Goal: Task Accomplishment & Management: Manage account settings

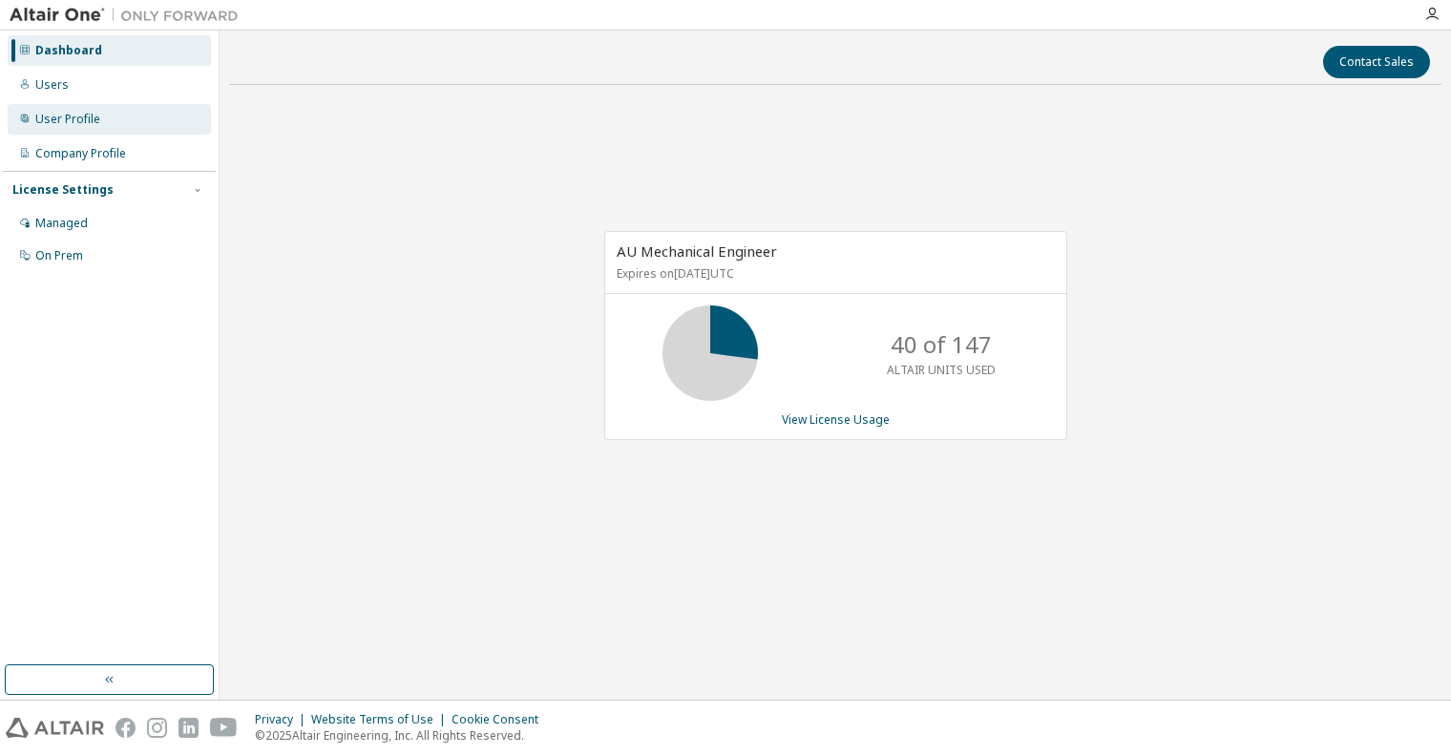
click at [100, 122] on div "User Profile" at bounding box center [109, 119] width 203 height 31
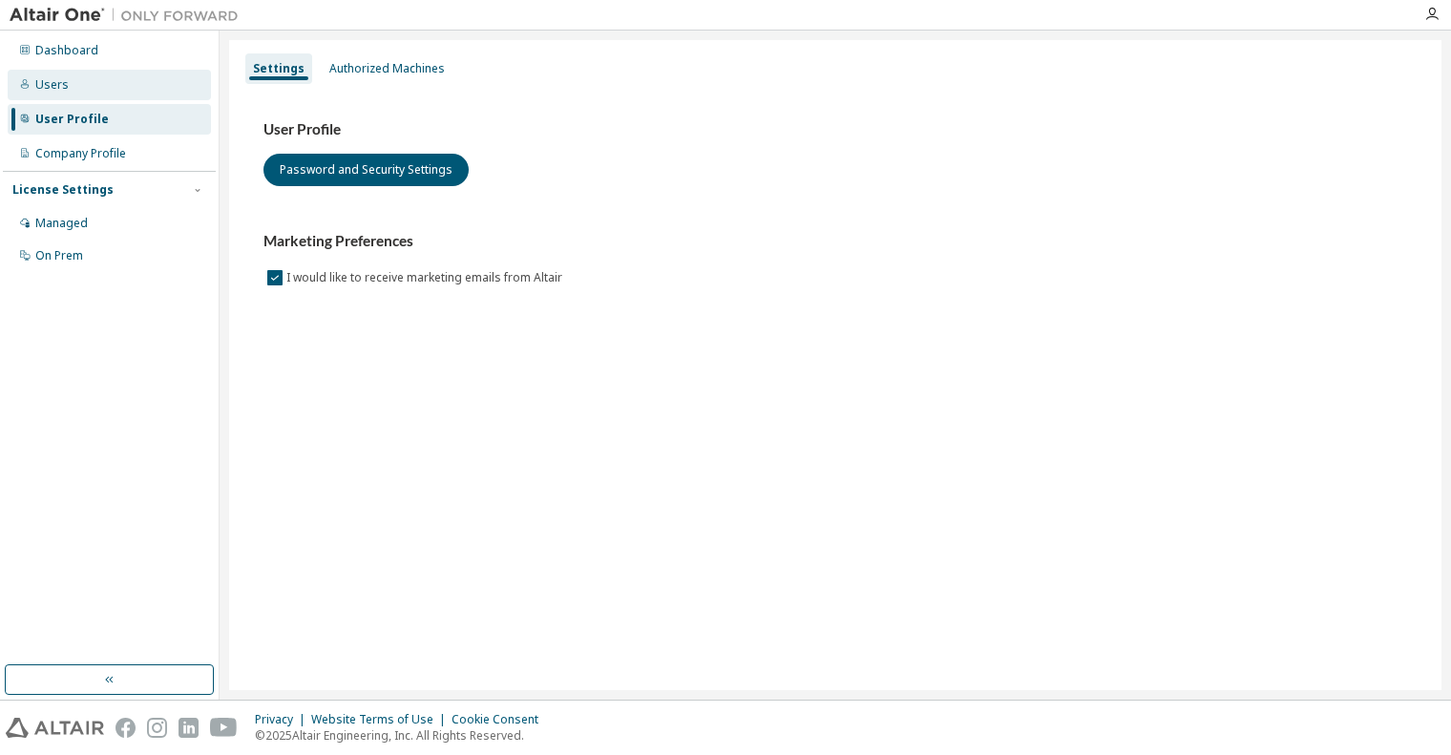
click at [71, 89] on div "Users" at bounding box center [109, 85] width 203 height 31
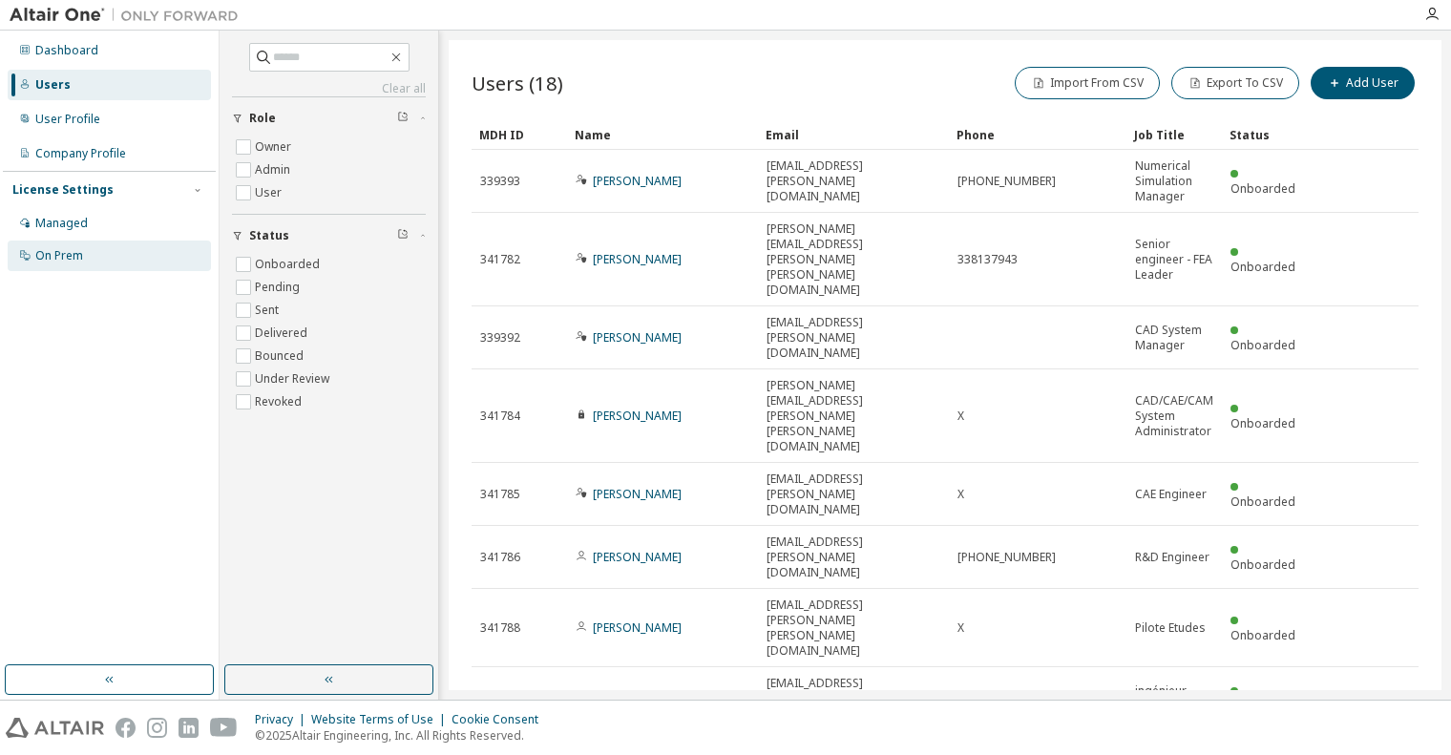
click at [54, 248] on div "On Prem" at bounding box center [59, 255] width 48 height 15
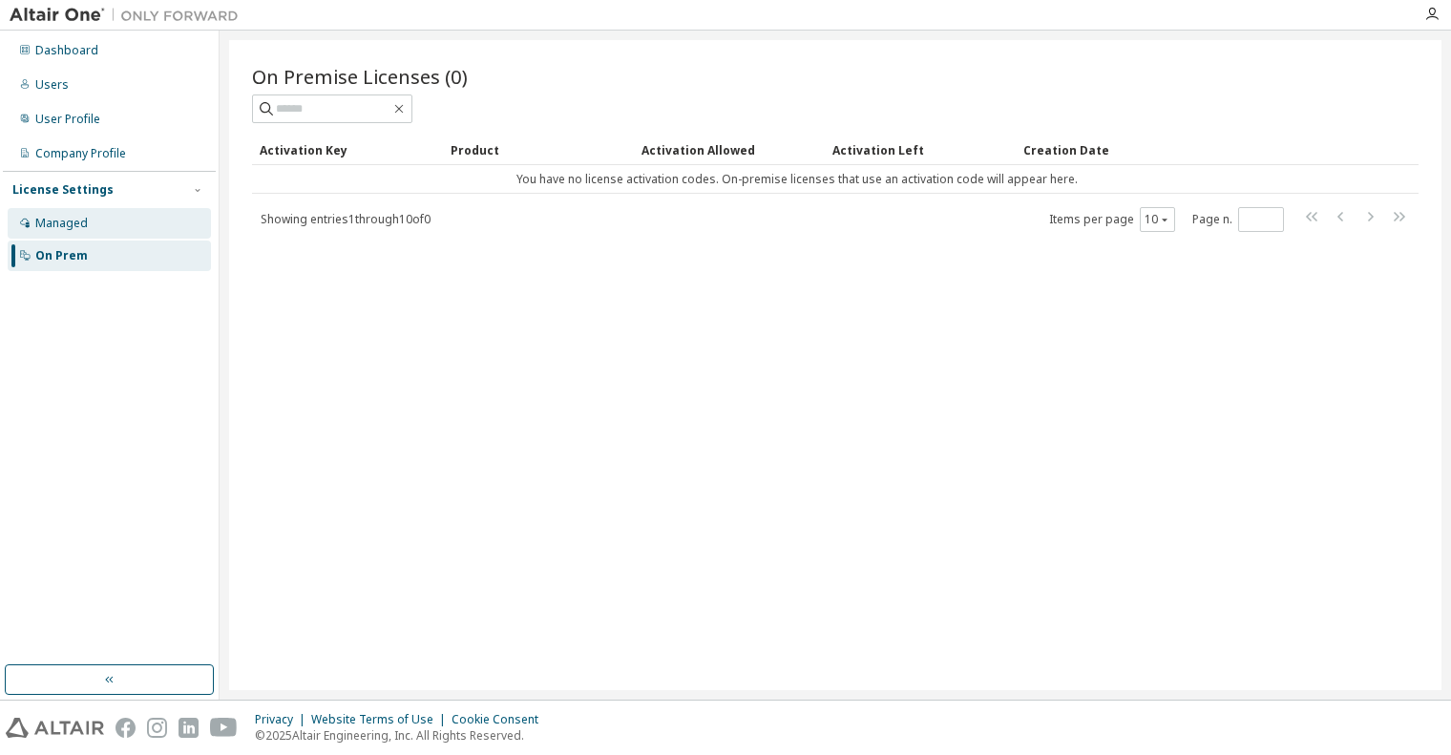
click at [56, 228] on div "Managed" at bounding box center [61, 223] width 53 height 15
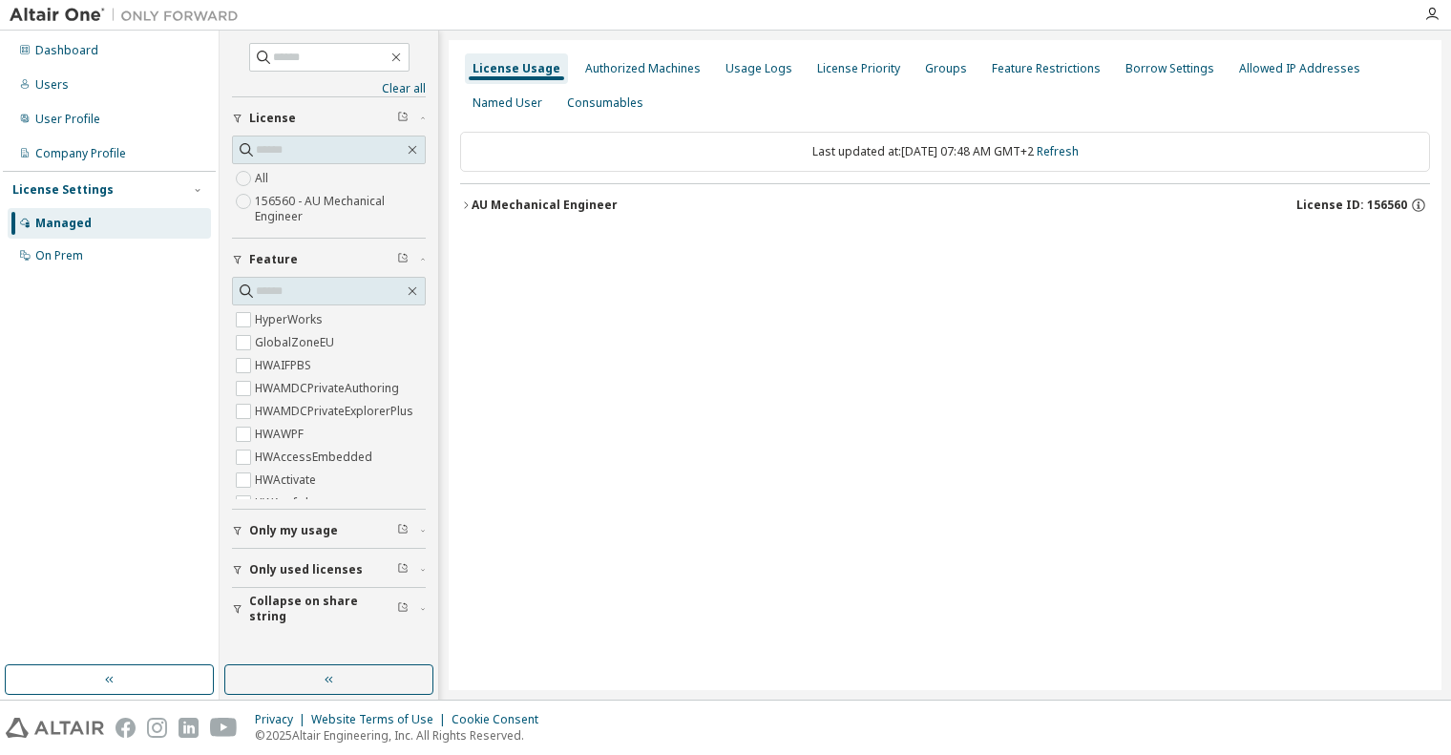
click at [345, 522] on button "Only my usage" at bounding box center [329, 531] width 194 height 42
click at [471, 208] on icon "button" at bounding box center [465, 205] width 11 height 11
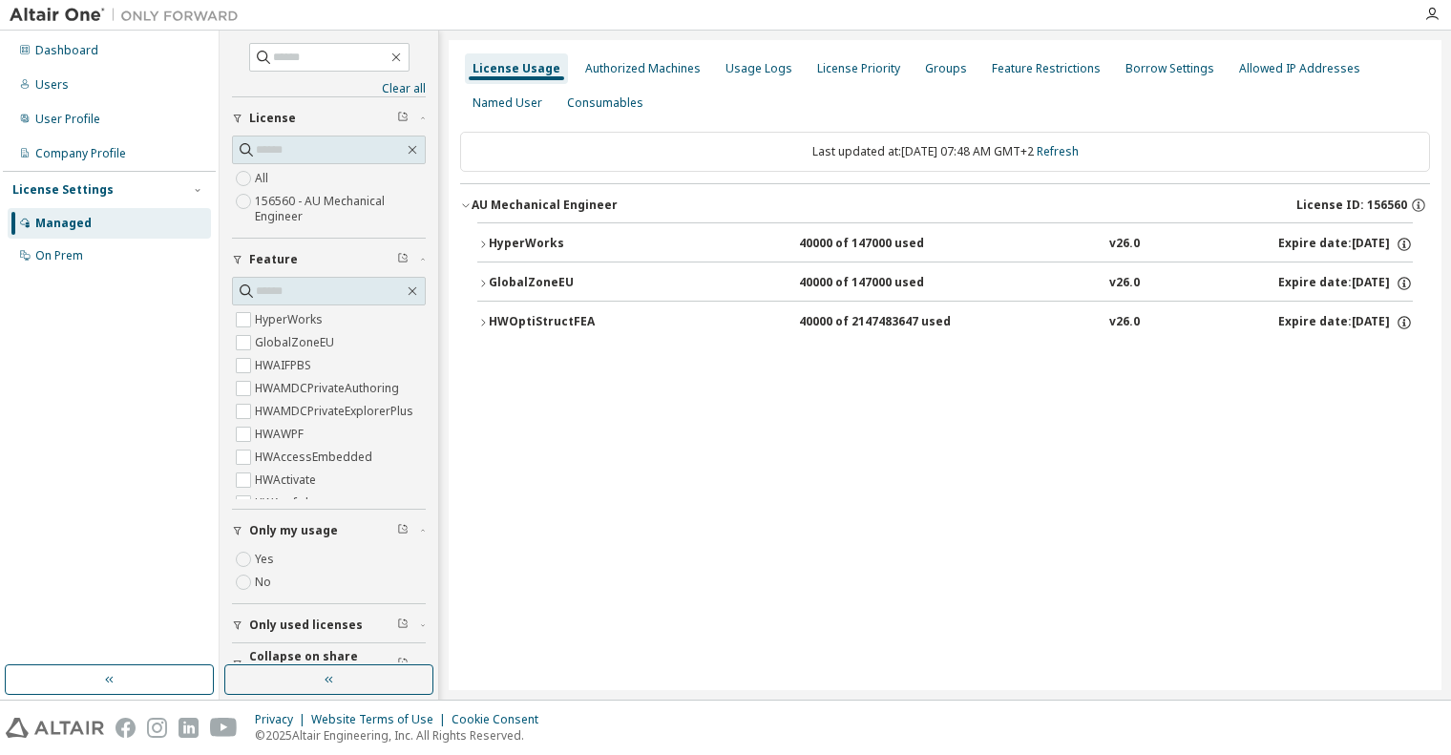
click at [480, 319] on icon "button" at bounding box center [482, 322] width 11 height 11
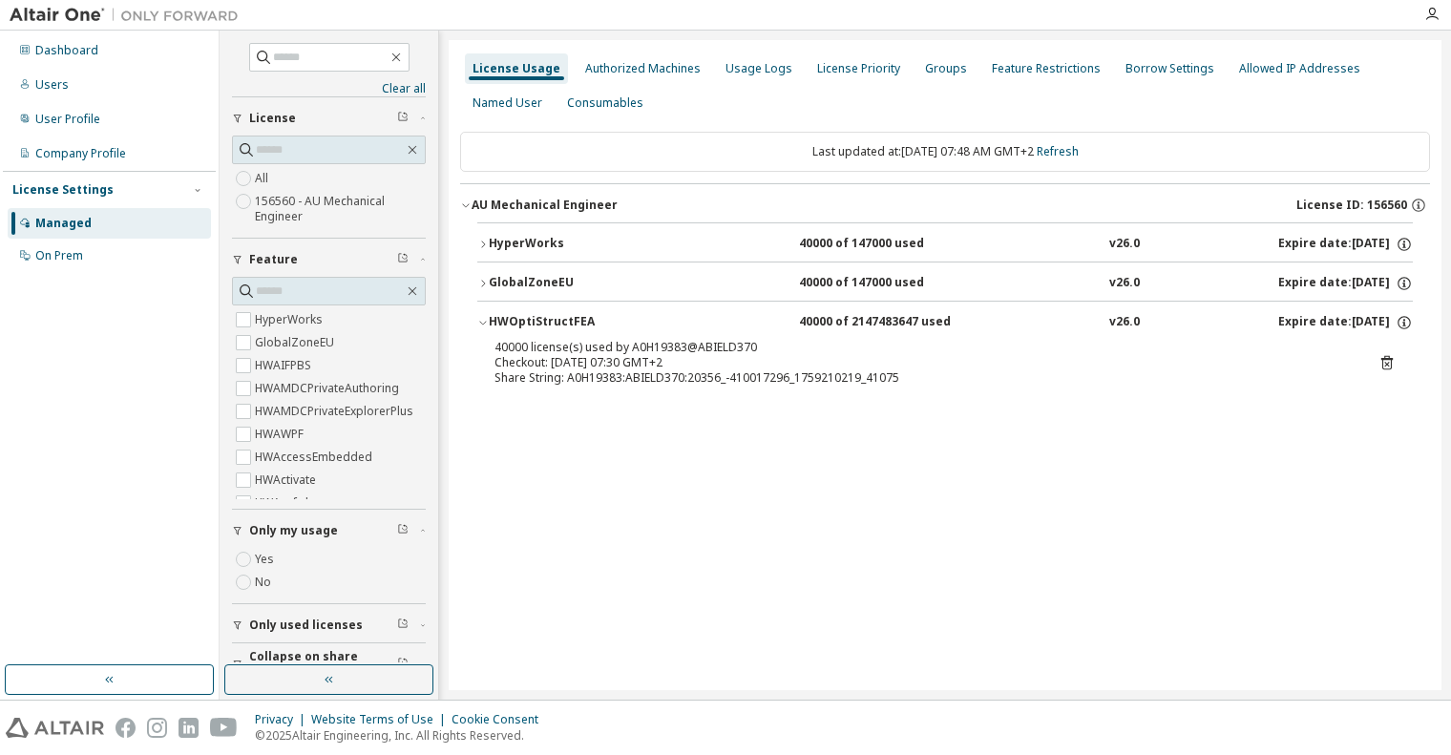
click at [1383, 361] on icon at bounding box center [1386, 363] width 11 height 14
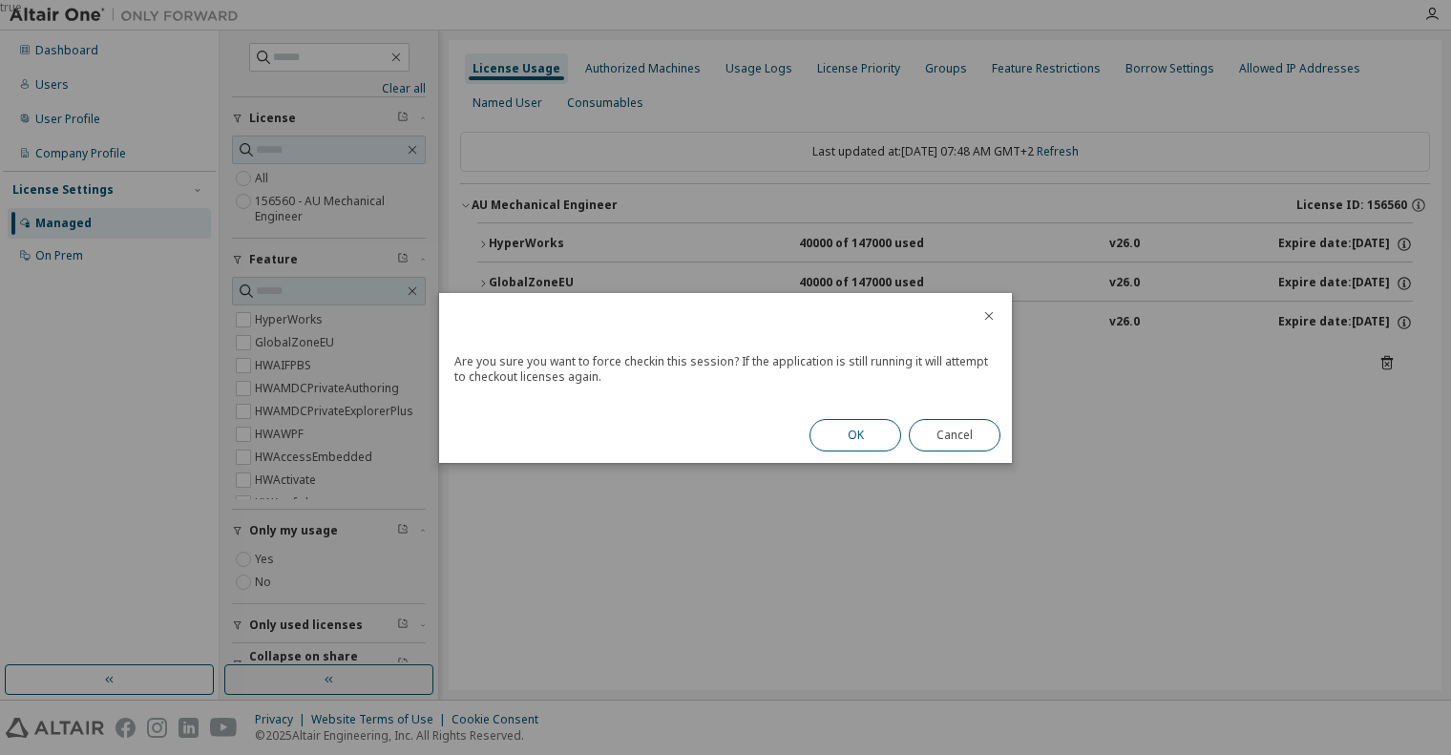
click at [871, 442] on button "OK" at bounding box center [856, 435] width 92 height 32
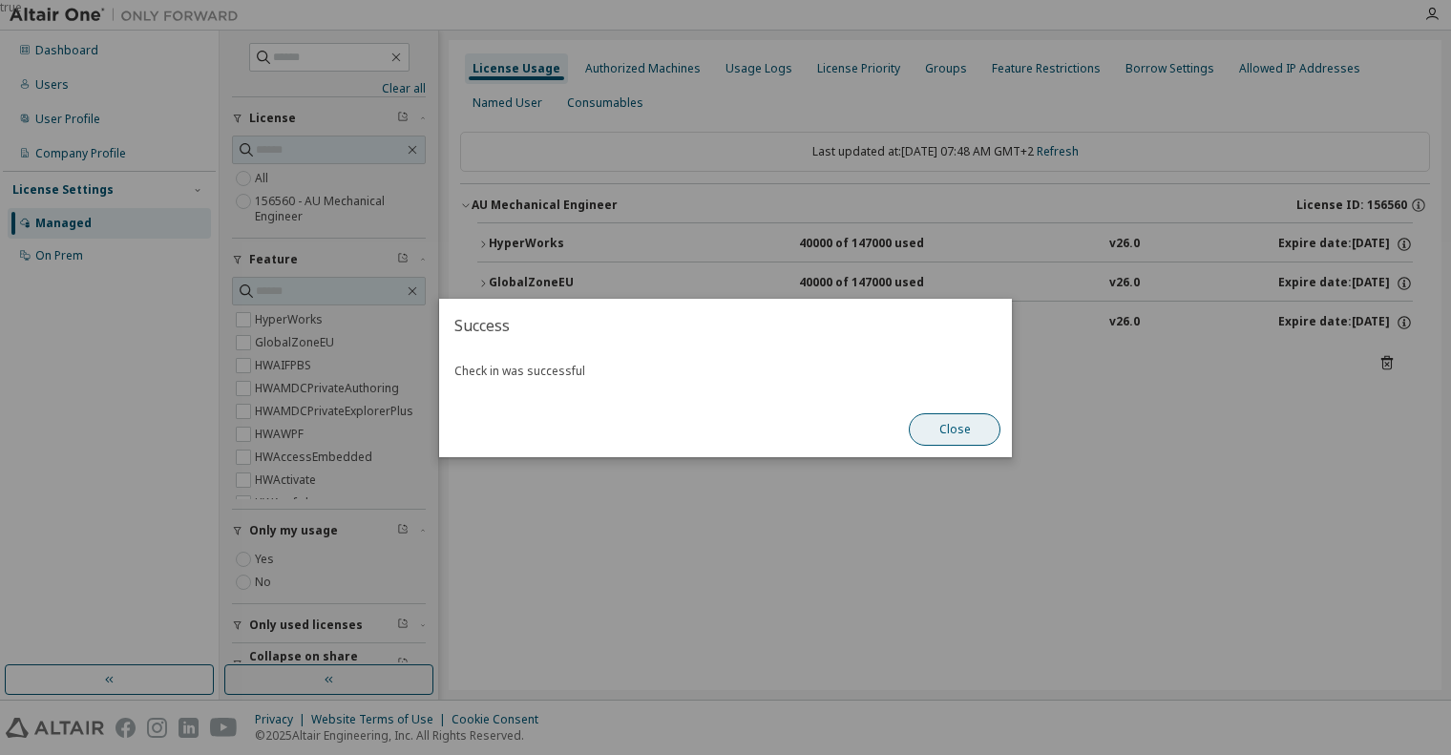
click at [942, 432] on button "Close" at bounding box center [955, 429] width 92 height 32
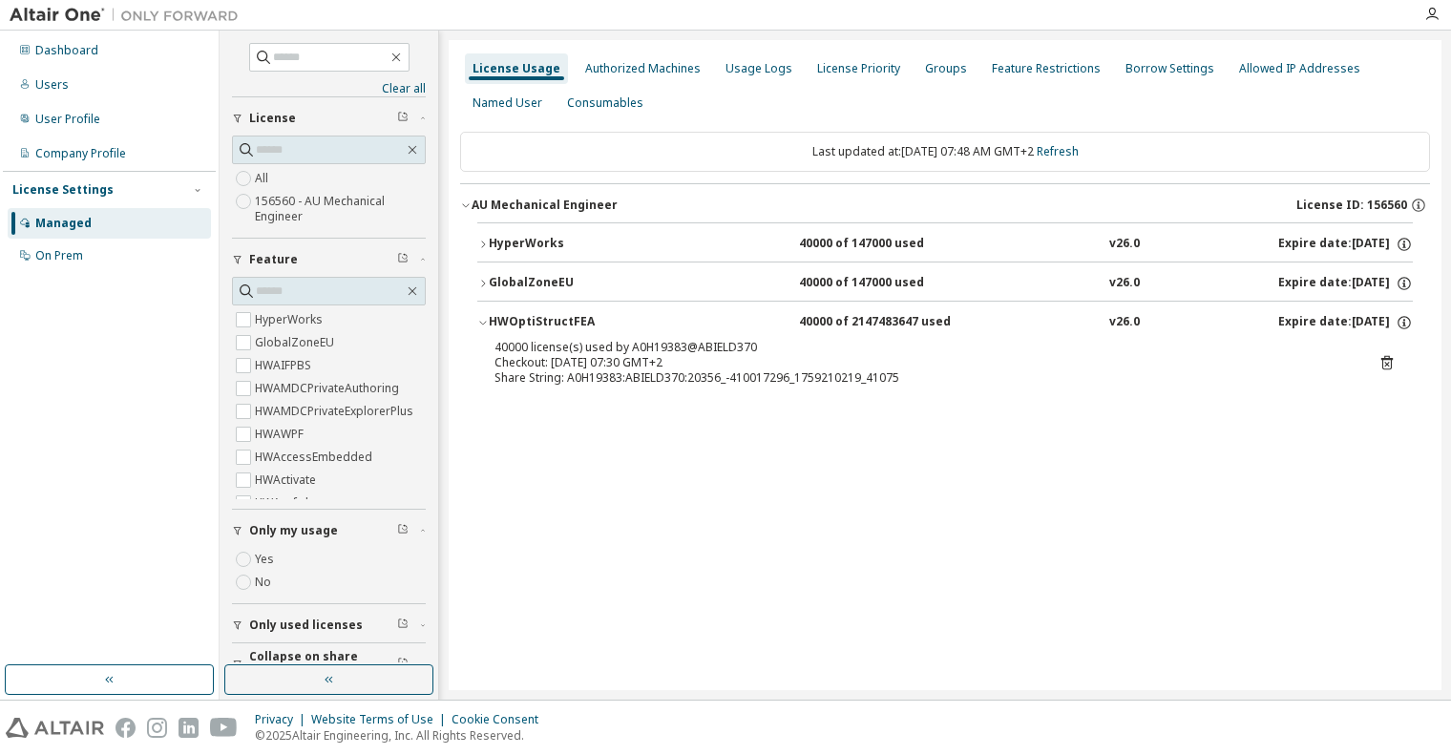
click at [1379, 367] on icon at bounding box center [1387, 362] width 17 height 17
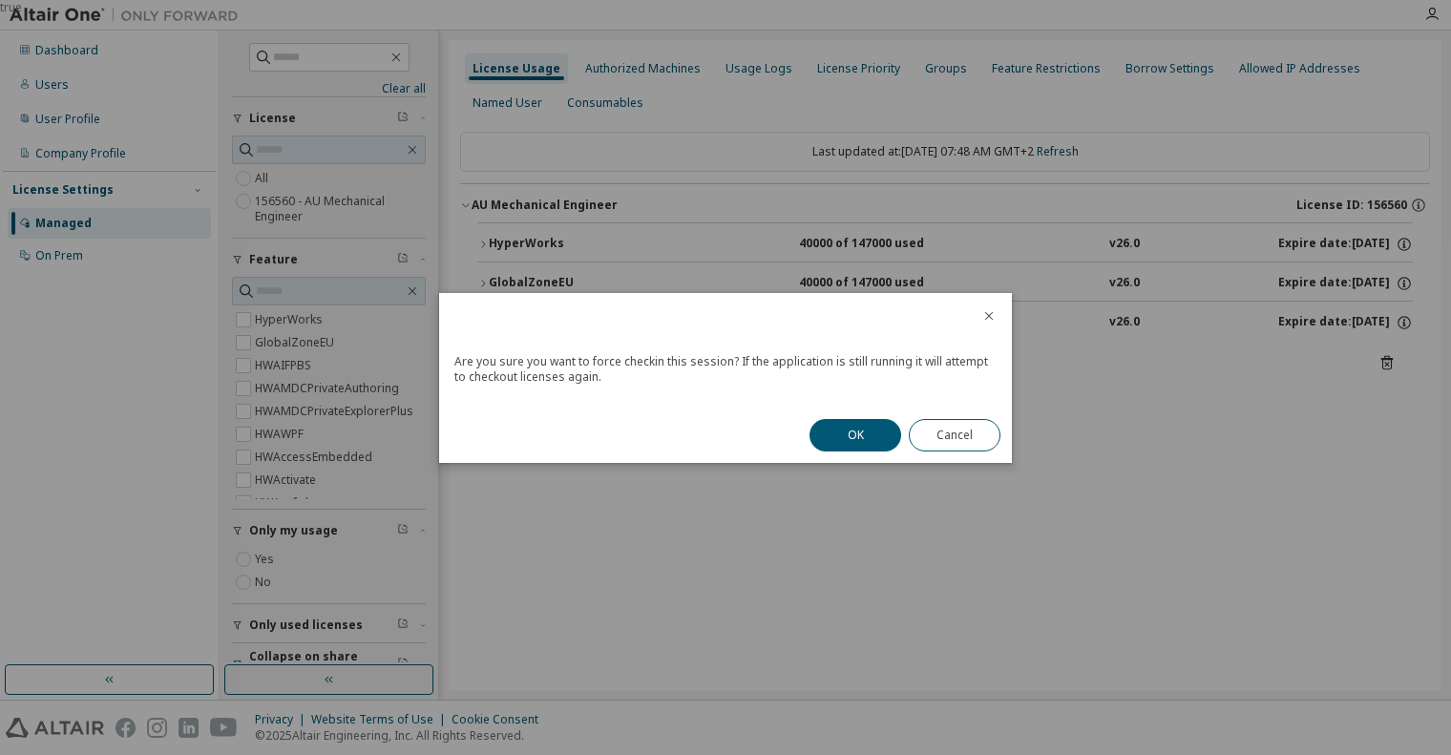
click at [866, 456] on div "OK Cancel" at bounding box center [905, 435] width 214 height 55
click at [860, 437] on button "OK" at bounding box center [856, 435] width 92 height 32
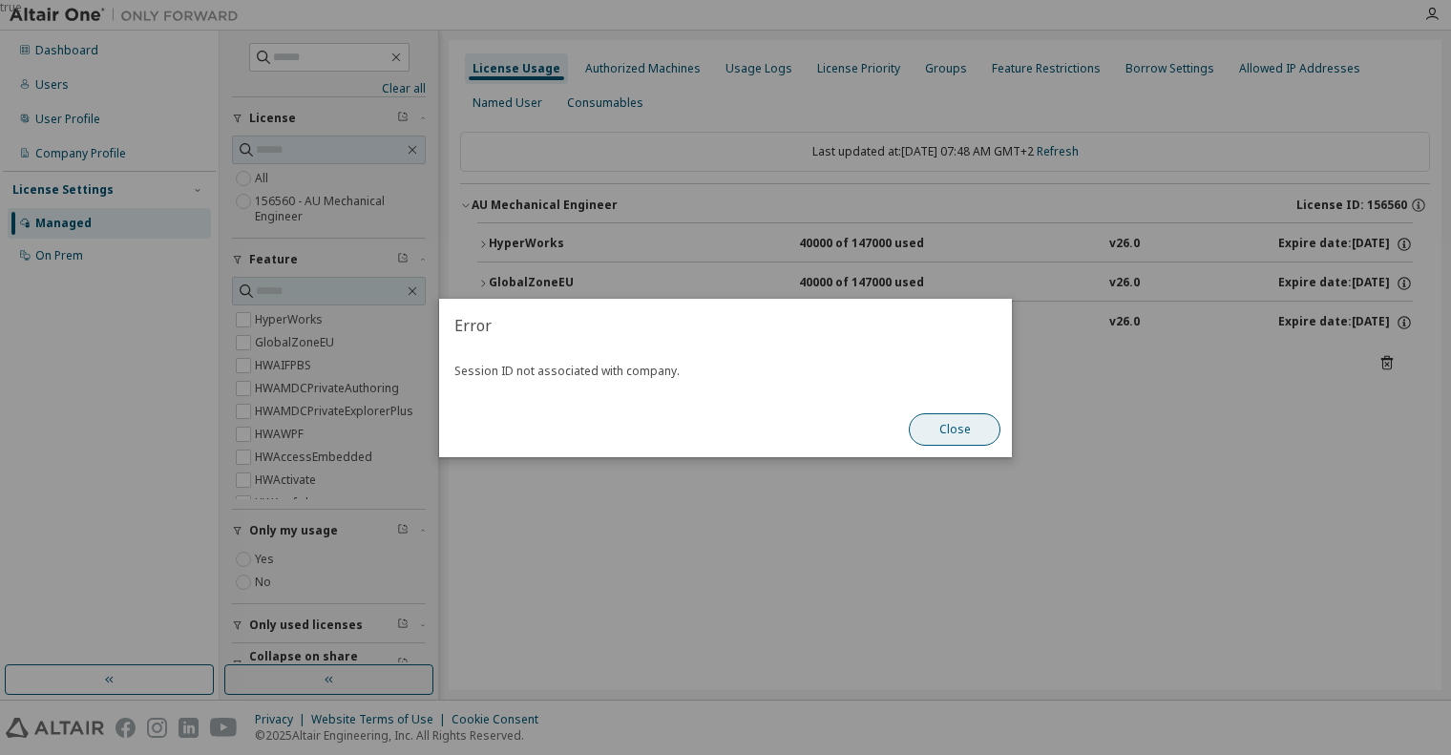
click at [925, 432] on button "Close" at bounding box center [955, 429] width 92 height 32
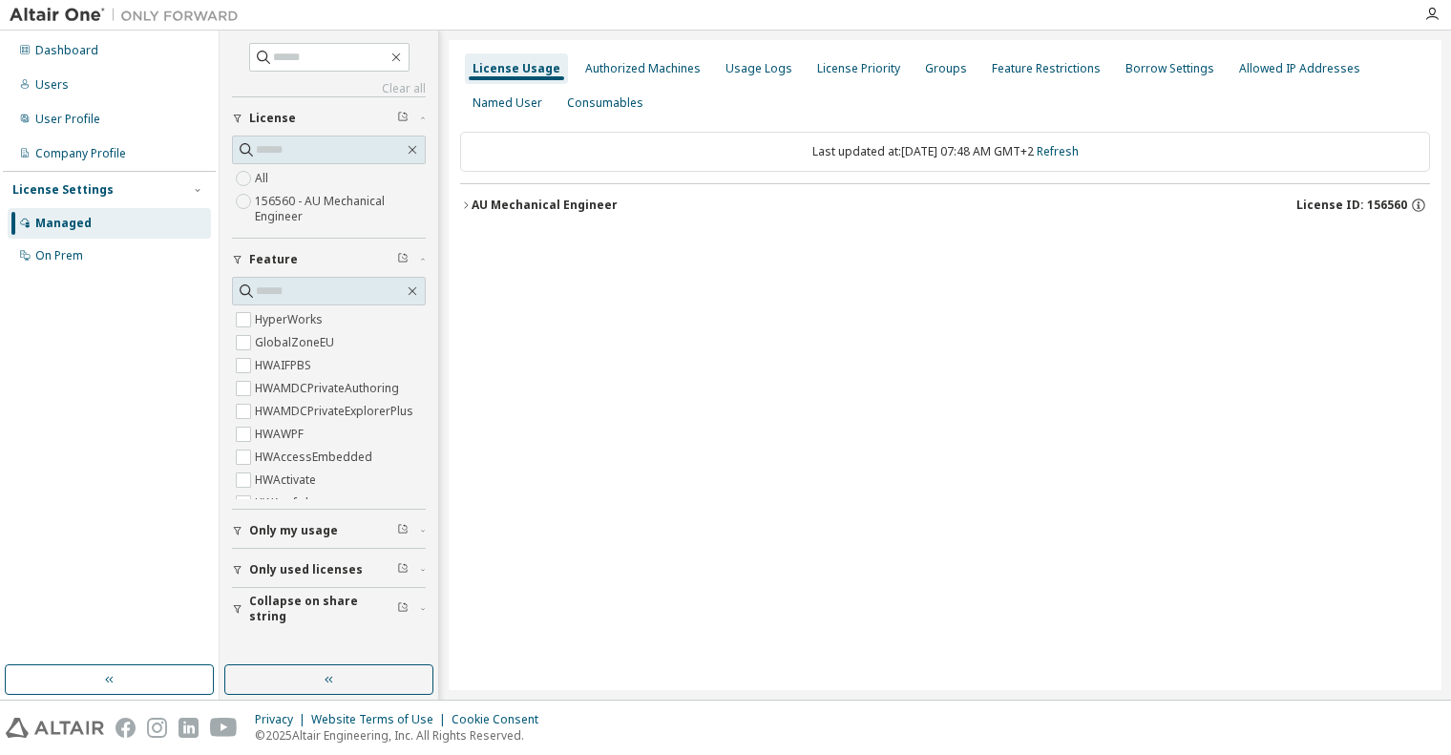
click at [19, 407] on div "Dashboard Users User Profile Company Profile License Settings Managed On Prem" at bounding box center [109, 347] width 213 height 629
